Goal: Task Accomplishment & Management: Manage account settings

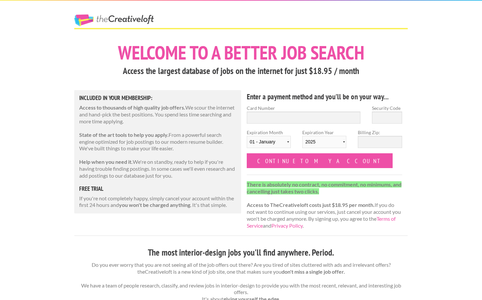
click at [119, 18] on link "The Creative Loft" at bounding box center [114, 20] width 80 height 12
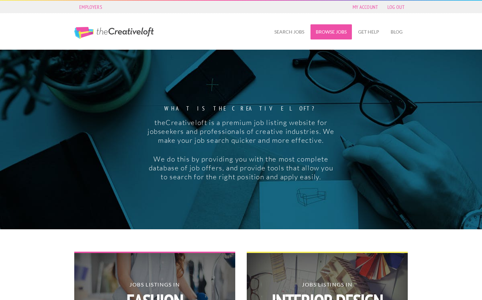
click at [339, 29] on link "Browse Jobs" at bounding box center [330, 31] width 41 height 15
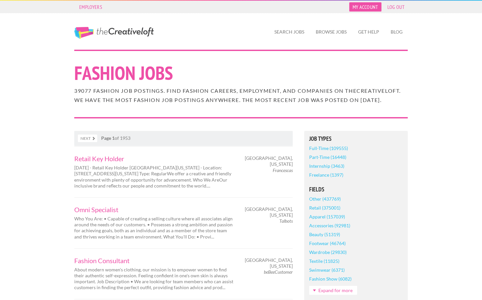
click at [368, 8] on link "My Account" at bounding box center [365, 6] width 32 height 9
click at [398, 11] on link "Log Out" at bounding box center [396, 6] width 24 height 9
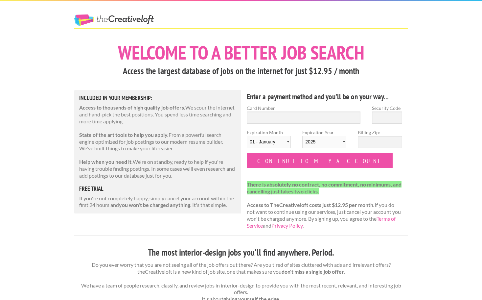
click at [123, 20] on link "The Creative Loft" at bounding box center [114, 20] width 80 height 12
